Goal: Task Accomplishment & Management: Use online tool/utility

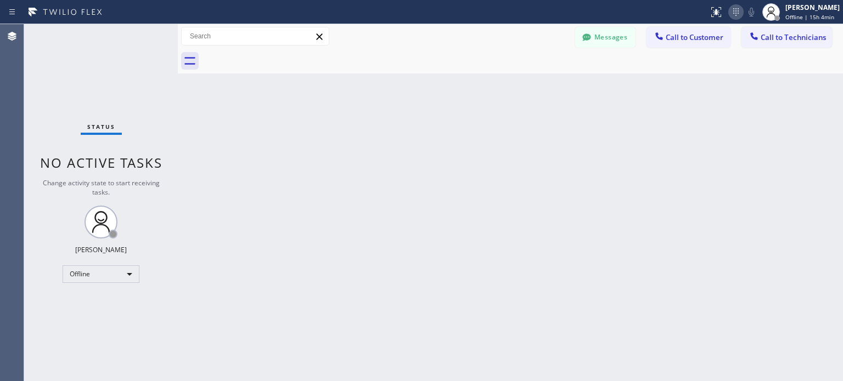
click at [733, 13] on icon at bounding box center [735, 11] width 13 height 13
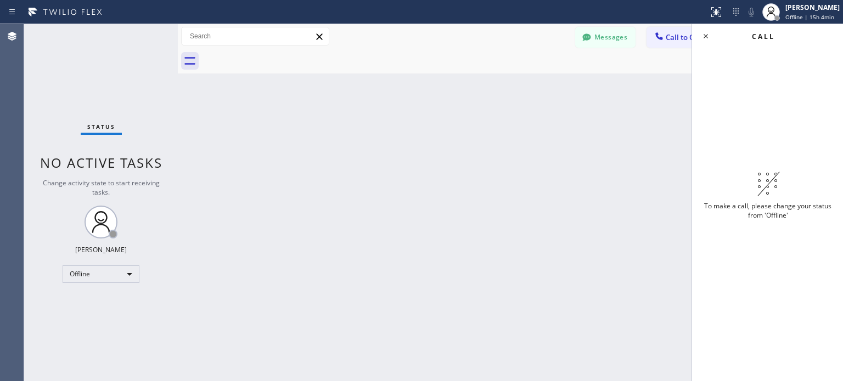
drag, startPoint x: 427, startPoint y: 261, endPoint x: 346, endPoint y: 250, distance: 81.9
click at [426, 261] on div "Back to Dashboard Change Sender ID Customers Technicians VK [PERSON_NAME] [DATE…" at bounding box center [510, 202] width 665 height 357
click at [126, 276] on div "Offline" at bounding box center [101, 275] width 77 height 18
click at [112, 319] on li "Unavailable" at bounding box center [100, 316] width 75 height 13
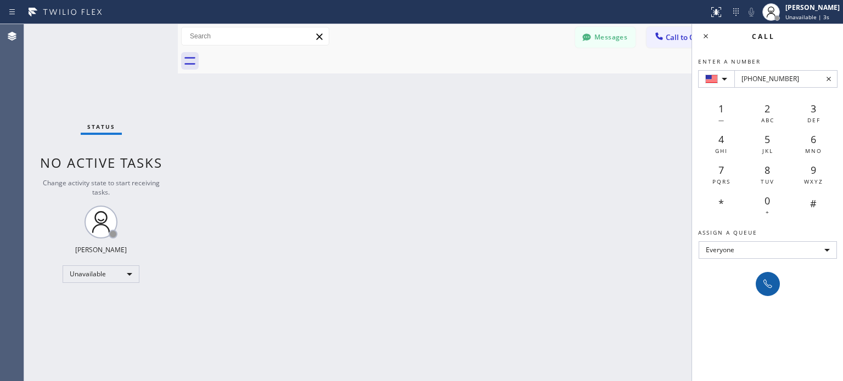
type input "[PHONE_NUMBER]"
click at [767, 283] on icon at bounding box center [767, 284] width 13 height 13
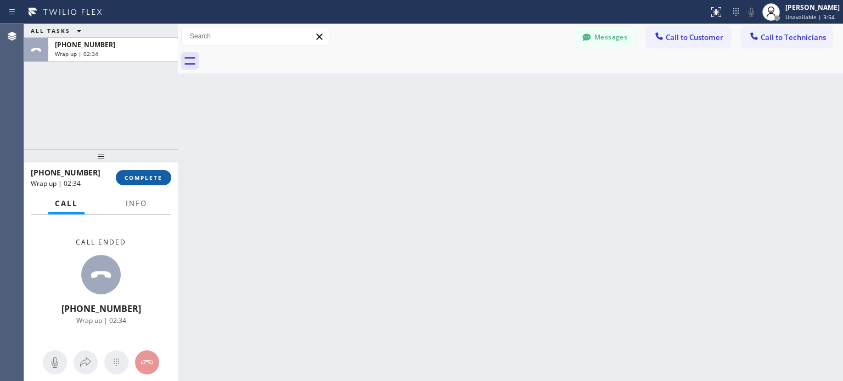
click at [159, 179] on span "COMPLETE" at bounding box center [144, 178] width 38 height 8
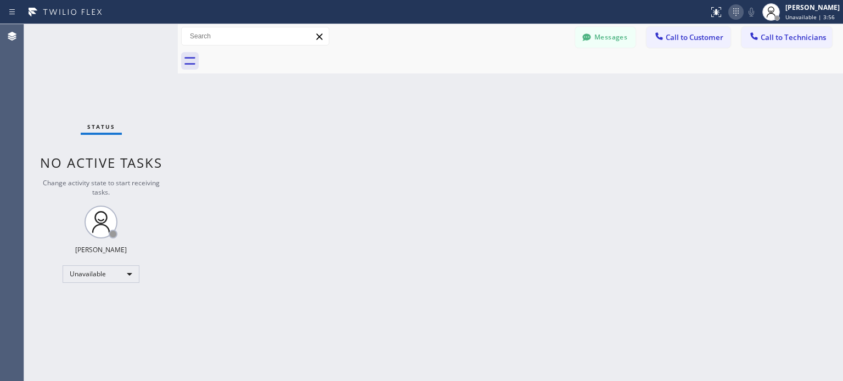
click at [734, 11] on icon at bounding box center [735, 11] width 13 height 13
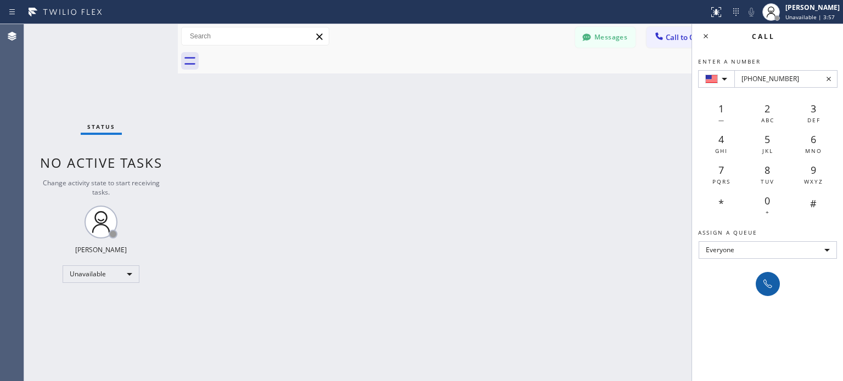
type input "[PHONE_NUMBER]"
click at [763, 286] on icon at bounding box center [767, 284] width 13 height 13
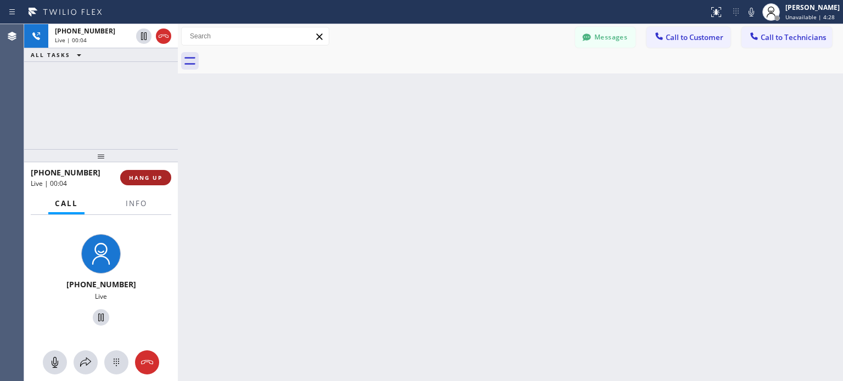
click at [160, 181] on span "HANG UP" at bounding box center [145, 178] width 33 height 8
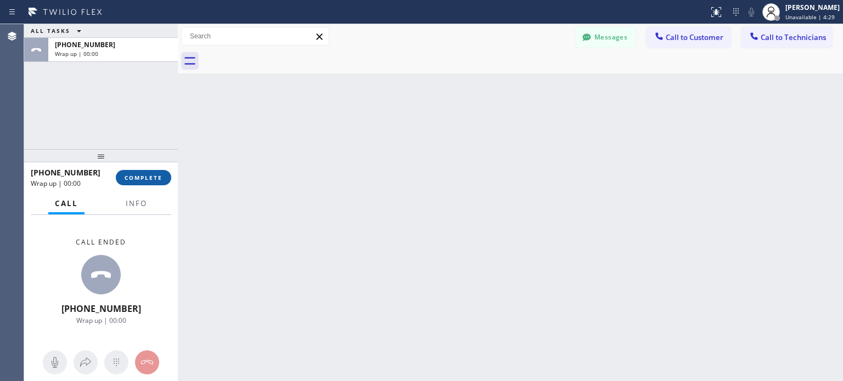
click at [153, 177] on span "COMPLETE" at bounding box center [144, 178] width 38 height 8
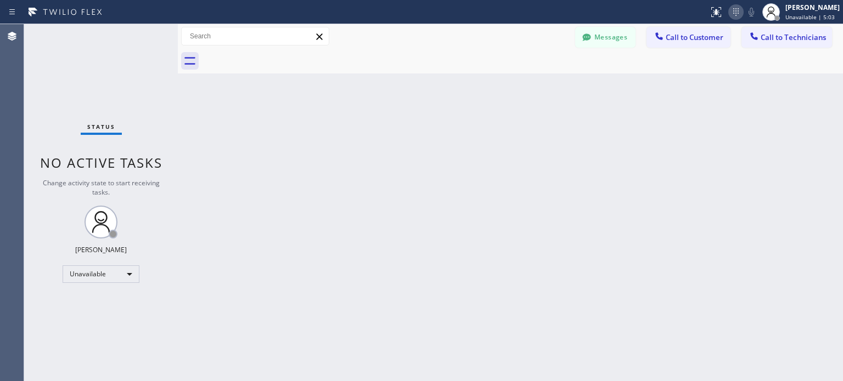
click at [731, 9] on icon at bounding box center [735, 11] width 13 height 13
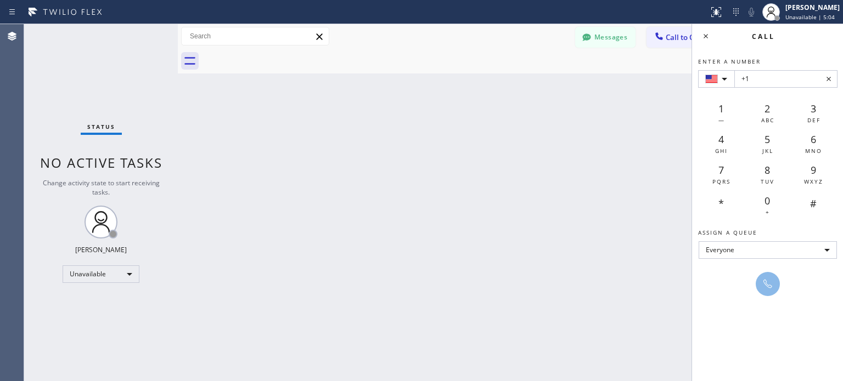
drag, startPoint x: 764, startPoint y: 87, endPoint x: 762, endPoint y: 76, distance: 11.6
type input "[PHONE_NUMBER]"
click at [764, 284] on icon at bounding box center [767, 284] width 13 height 13
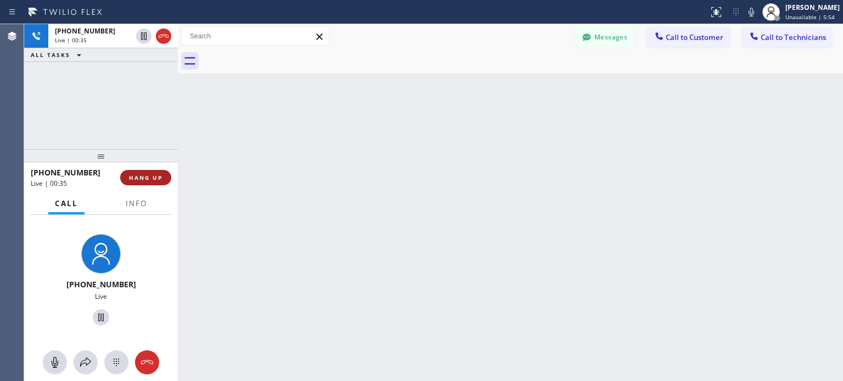
click at [154, 170] on button "HANG UP" at bounding box center [145, 177] width 51 height 15
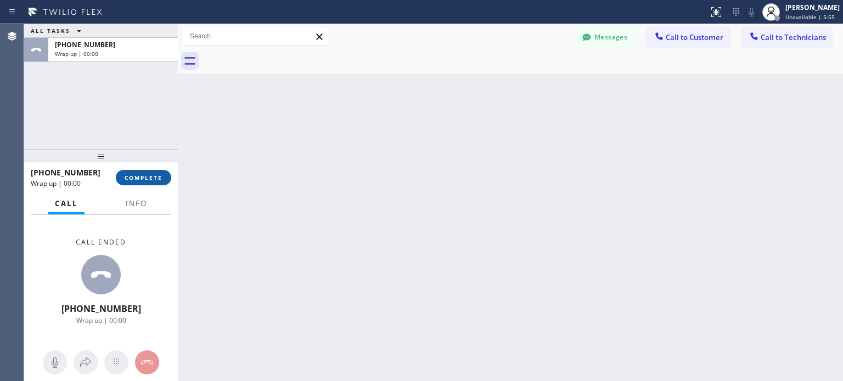
click at [156, 175] on span "COMPLETE" at bounding box center [144, 178] width 38 height 8
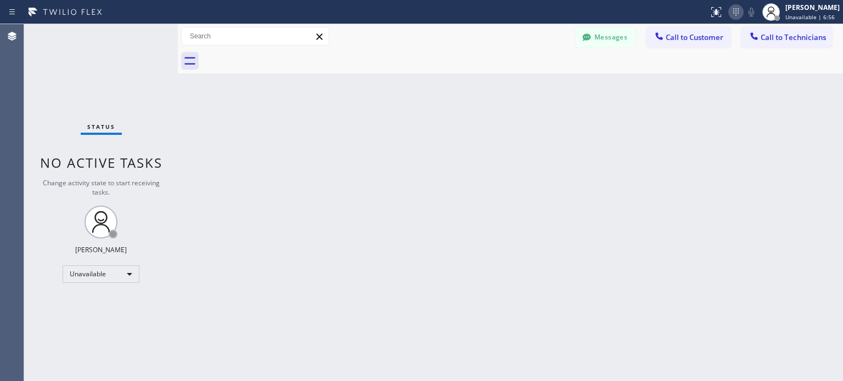
click at [738, 14] on icon at bounding box center [735, 11] width 13 height 13
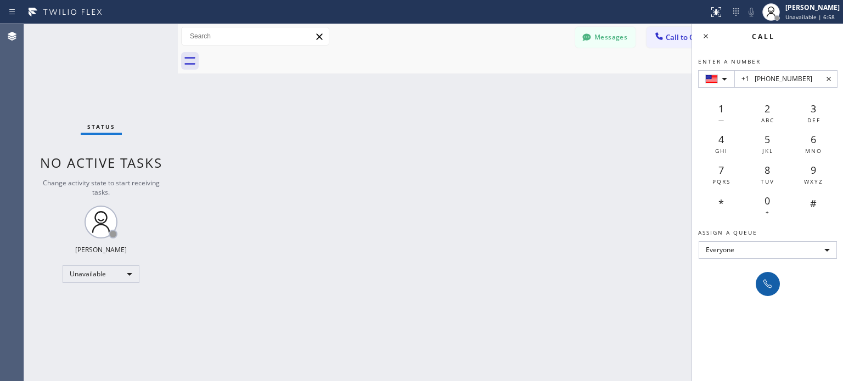
type input "+1 [PHONE_NUMBER]"
click at [763, 278] on icon at bounding box center [767, 284] width 13 height 13
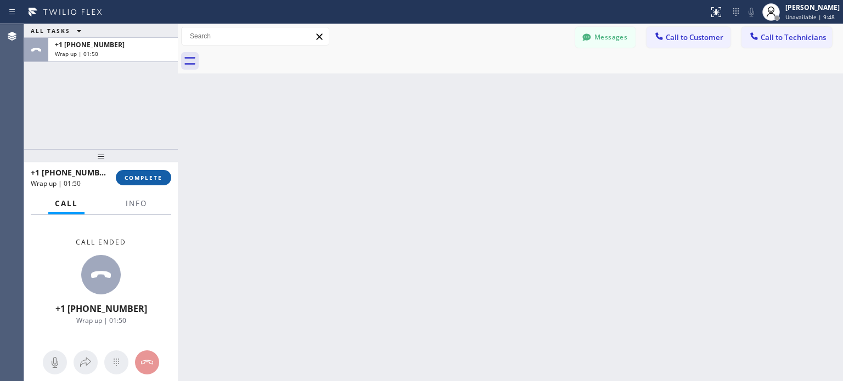
click at [142, 178] on span "COMPLETE" at bounding box center [144, 178] width 38 height 8
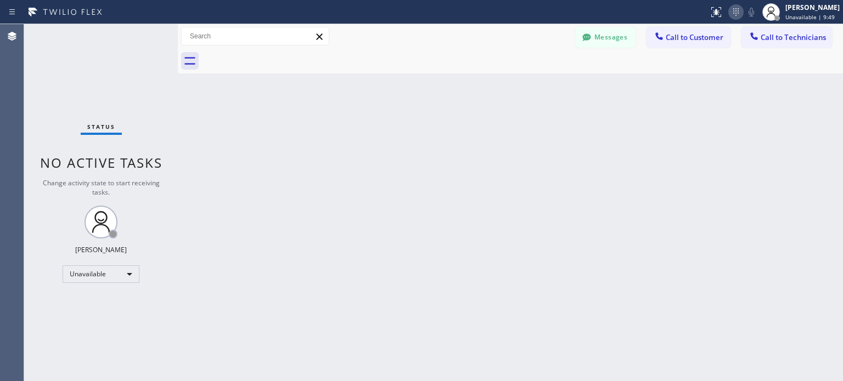
click at [734, 15] on icon at bounding box center [735, 11] width 13 height 13
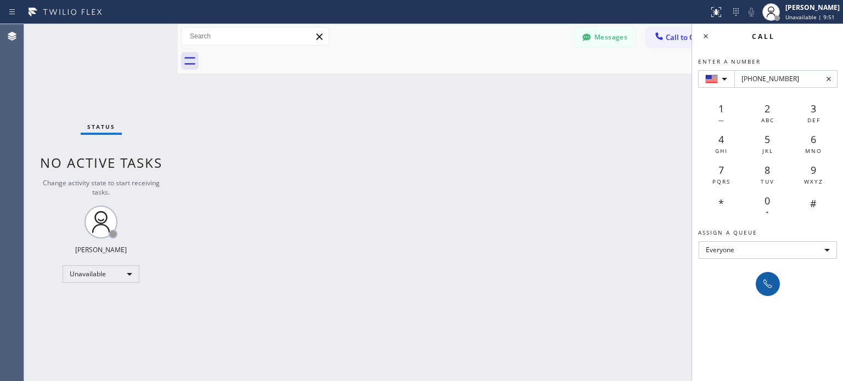
type input "[PHONE_NUMBER]"
click at [766, 286] on icon at bounding box center [767, 284] width 13 height 13
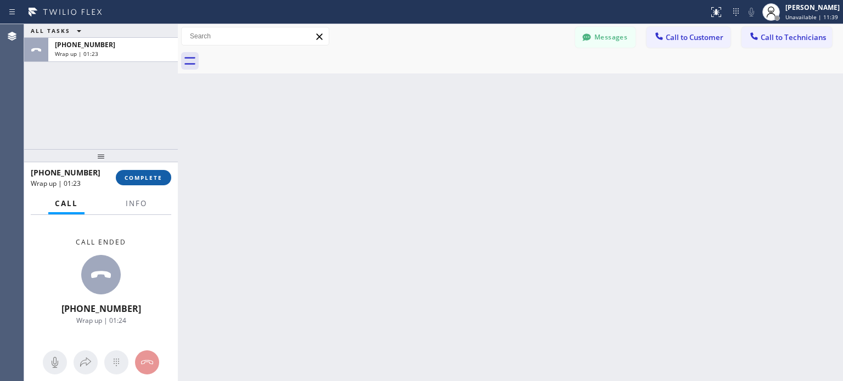
click at [166, 179] on button "COMPLETE" at bounding box center [143, 177] width 55 height 15
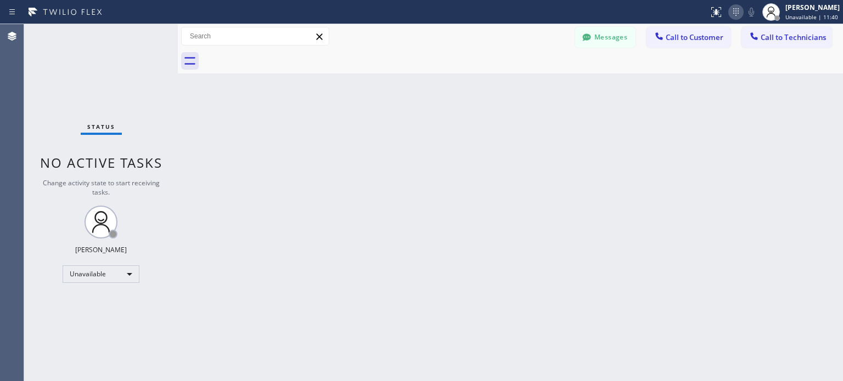
click at [732, 15] on icon at bounding box center [735, 11] width 13 height 13
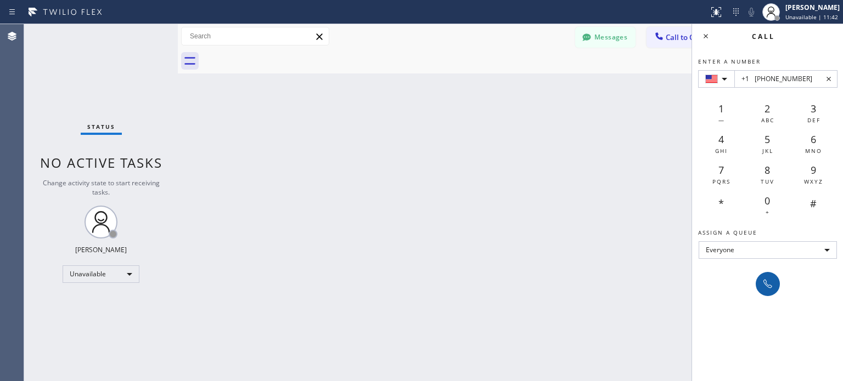
type input "+1 [PHONE_NUMBER]"
click at [768, 285] on icon at bounding box center [767, 284] width 13 height 13
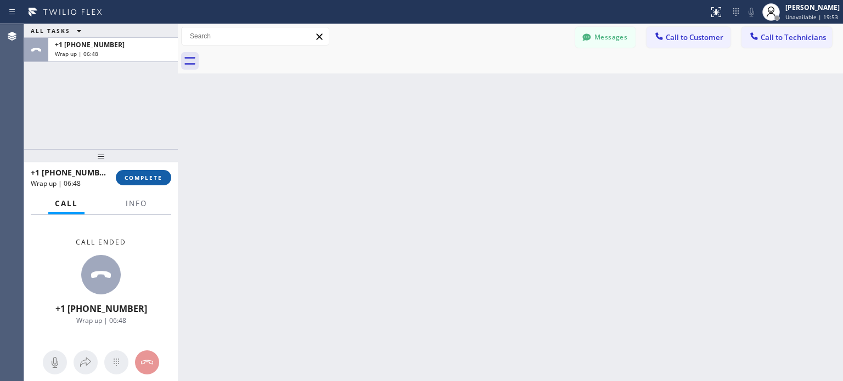
click at [150, 176] on span "COMPLETE" at bounding box center [144, 178] width 38 height 8
